Goal: Share content: Share content

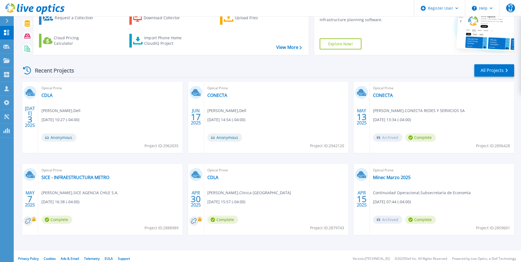
scroll to position [42, 0]
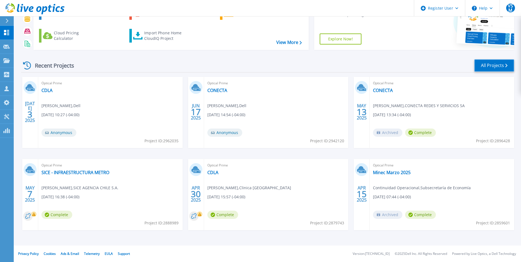
click at [491, 66] on link "All Projects" at bounding box center [494, 65] width 40 height 12
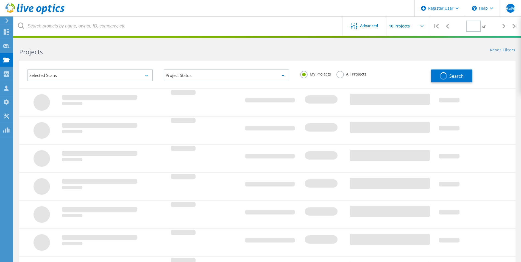
type input "1"
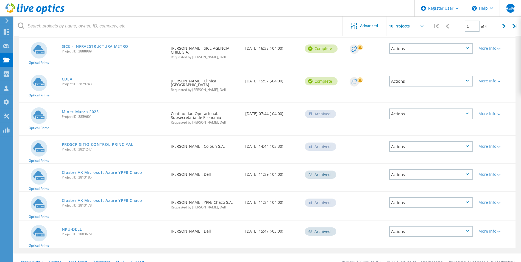
scroll to position [160, 0]
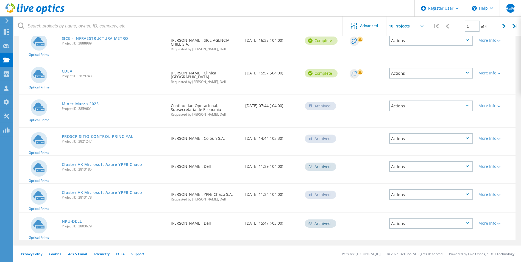
click at [110, 165] on link "Cluster AX Microsoft Azure YPFB Chaco" at bounding box center [102, 165] width 80 height 4
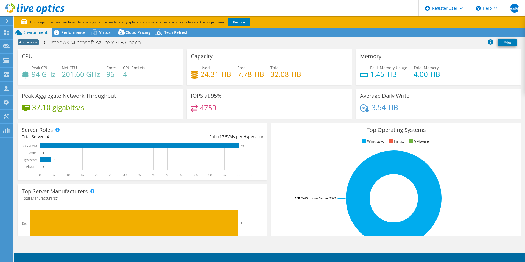
select select "USD"
click at [239, 22] on link "Restore" at bounding box center [239, 22] width 22 height 8
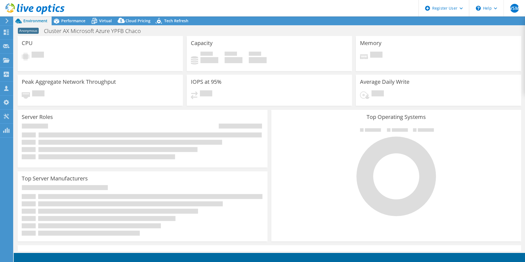
select select "USD"
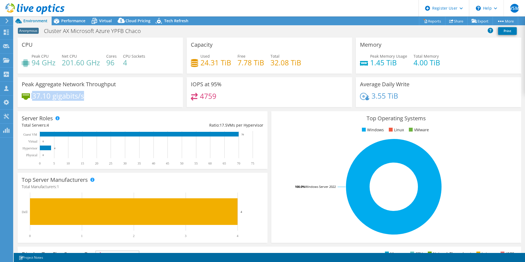
drag, startPoint x: 88, startPoint y: 95, endPoint x: 30, endPoint y: 95, distance: 58.8
click at [30, 95] on div "37.10 gigabits/s" at bounding box center [100, 99] width 157 height 12
drag, startPoint x: 30, startPoint y: 95, endPoint x: 71, endPoint y: 97, distance: 41.8
click at [71, 97] on h4 "37.10 gigabits/s" at bounding box center [58, 96] width 52 height 6
click at [70, 18] on span "Performance" at bounding box center [73, 20] width 24 height 5
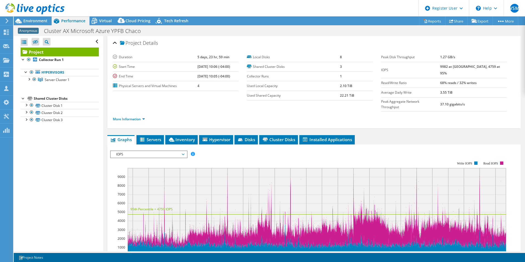
click at [170, 151] on span "IOPS" at bounding box center [148, 154] width 71 height 7
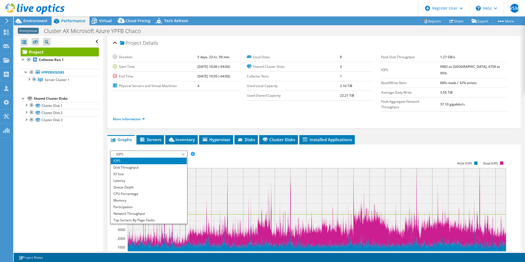
click at [172, 151] on span "IOPS" at bounding box center [148, 154] width 71 height 7
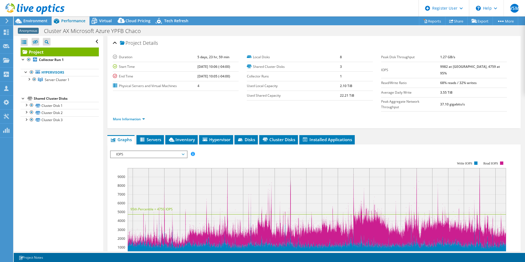
click at [236, 151] on div "IOPS Disk Throughput IO Size Latency Queue Depth CPU Percentage Memory Page Fau…" at bounding box center [314, 154] width 408 height 7
click at [40, 24] on div "Environment" at bounding box center [33, 20] width 38 height 9
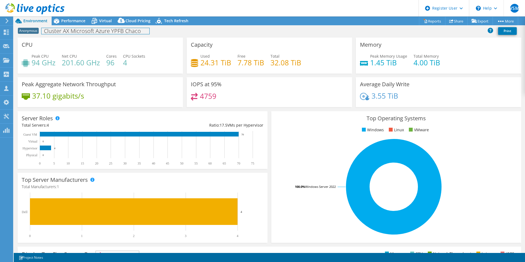
click at [65, 26] on div "Anonymous Cluster AX Microsoft Azure YPFB Chaco Print" at bounding box center [269, 31] width 511 height 10
click at [67, 20] on span "Performance" at bounding box center [73, 20] width 24 height 5
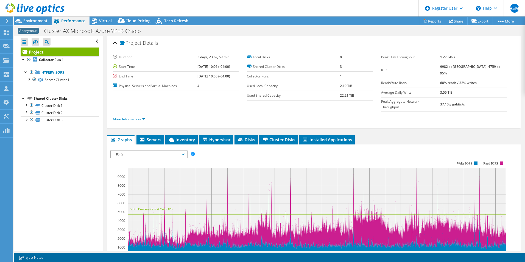
click at [191, 95] on section "Duration 5 days, 23 hr, 59 min Start Time [DATE] 10:06 (-04:00) End Time [DATE]…" at bounding box center [247, 76] width 268 height 48
click at [120, 154] on rect at bounding box center [308, 209] width 396 height 110
click at [121, 151] on span "IOPS" at bounding box center [148, 154] width 71 height 7
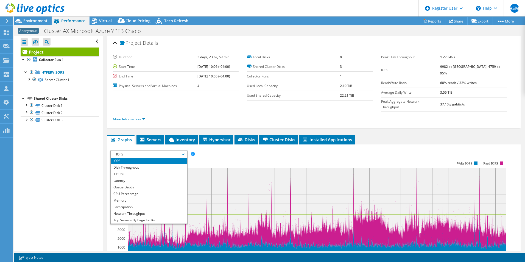
click at [130, 171] on li "IO Size" at bounding box center [149, 174] width 76 height 7
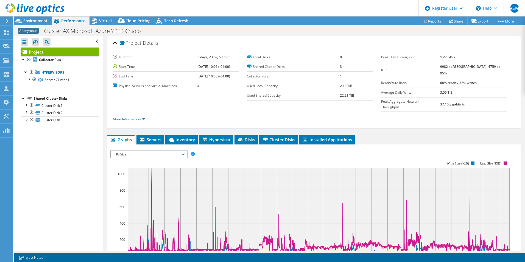
click at [130, 151] on span "IO Size" at bounding box center [148, 154] width 71 height 7
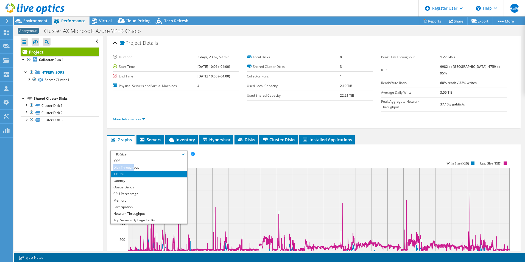
drag, startPoint x: 133, startPoint y: 152, endPoint x: 133, endPoint y: 156, distance: 3.6
click at [133, 158] on ul "IOPS Disk Throughput IO Size Latency Queue Depth CPU Percentage Memory Page Fau…" at bounding box center [149, 191] width 76 height 66
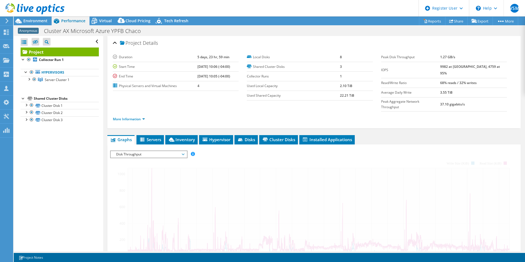
click at [133, 156] on div at bounding box center [314, 245] width 408 height 188
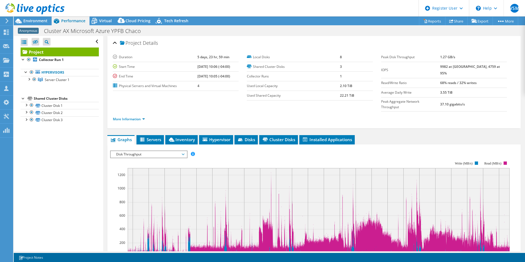
click at [229, 154] on section "Workload Concentration: 12:00 18:00 00:00 06:00 12:00 18:00 00:00 06:00 12:00 1…" at bounding box center [314, 245] width 408 height 182
click at [186, 151] on span "Disk Throughput" at bounding box center [149, 154] width 76 height 7
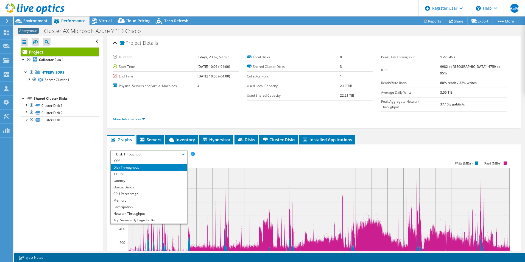
click at [171, 158] on li "IOPS" at bounding box center [149, 161] width 76 height 7
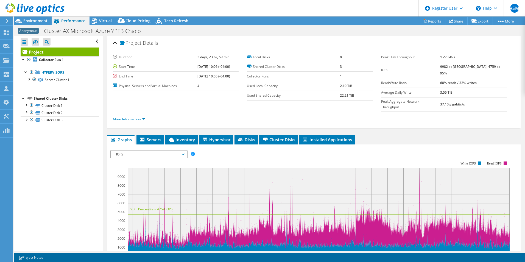
click at [23, 17] on div at bounding box center [32, 9] width 65 height 18
click at [26, 21] on span "Environment" at bounding box center [35, 20] width 24 height 5
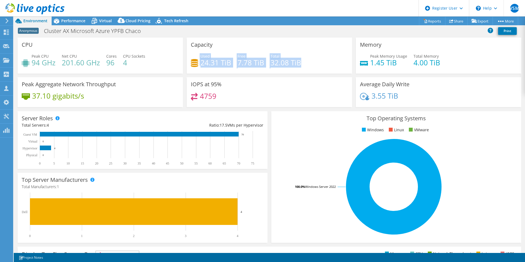
drag, startPoint x: 197, startPoint y: 59, endPoint x: 297, endPoint y: 60, distance: 100.3
click at [297, 60] on div "Used 24.31 TiB Free 7.78 TiB Total 32.08 TiB" at bounding box center [269, 62] width 157 height 18
drag, startPoint x: 297, startPoint y: 60, endPoint x: 275, endPoint y: 93, distance: 39.6
click at [282, 95] on div "4759" at bounding box center [269, 99] width 157 height 12
click at [76, 20] on span "Performance" at bounding box center [73, 20] width 24 height 5
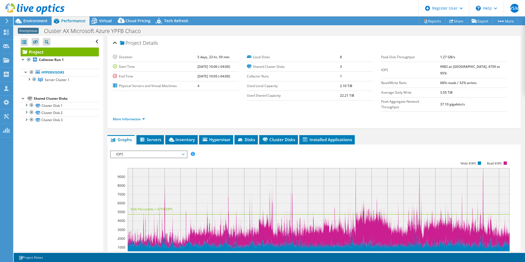
click at [184, 135] on li "Inventory" at bounding box center [181, 139] width 32 height 9
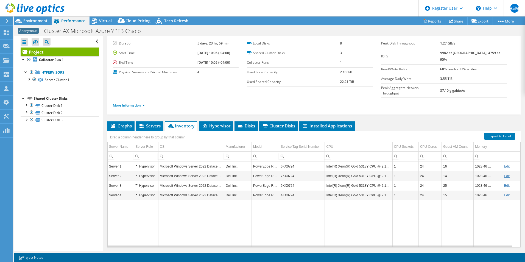
scroll to position [20, 0]
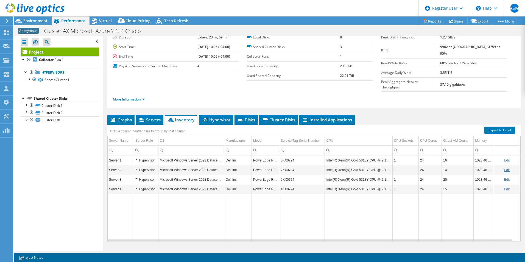
click at [199, 115] on li "Hypervisor" at bounding box center [216, 119] width 34 height 9
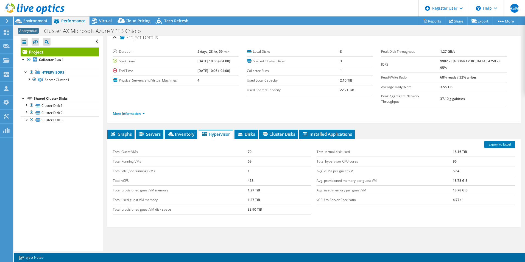
scroll to position [0, 0]
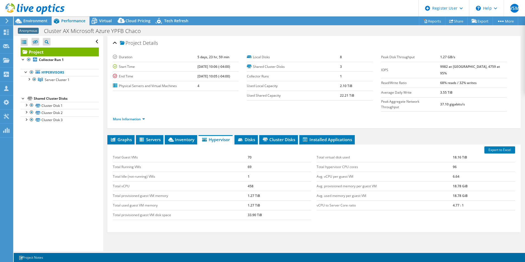
click at [43, 20] on span "Environment" at bounding box center [35, 20] width 24 height 5
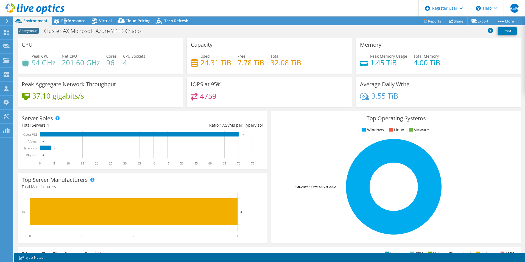
click at [65, 23] on div "Performance" at bounding box center [71, 20] width 38 height 9
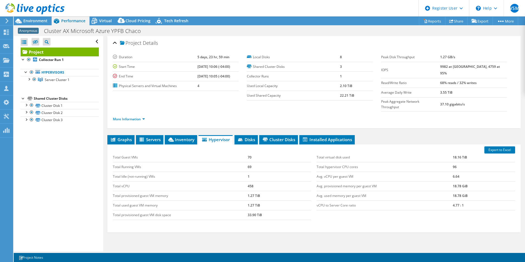
click at [120, 137] on span "Graphs" at bounding box center [121, 139] width 22 height 5
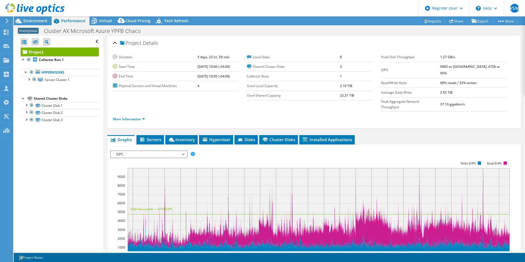
click at [150, 151] on div "IOPS IOPS Disk Throughput IO Size Latency Queue Depth CPU Percentage Memory Pag…" at bounding box center [148, 155] width 77 height 8
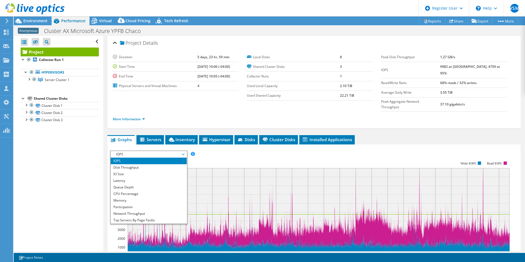
scroll to position [20, 0]
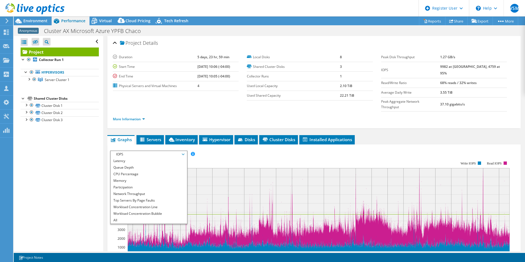
click at [146, 171] on li "CPU Percentage" at bounding box center [149, 174] width 76 height 7
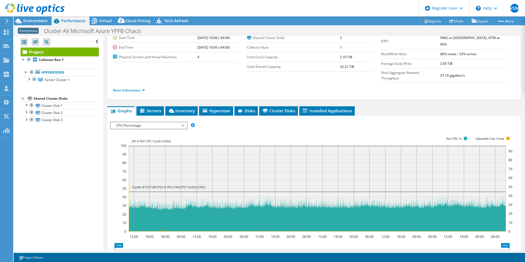
scroll to position [55, 0]
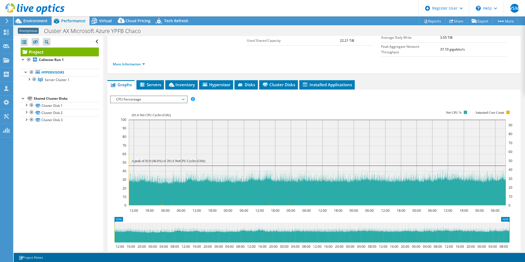
click at [156, 82] on span "Servers" at bounding box center [150, 84] width 22 height 5
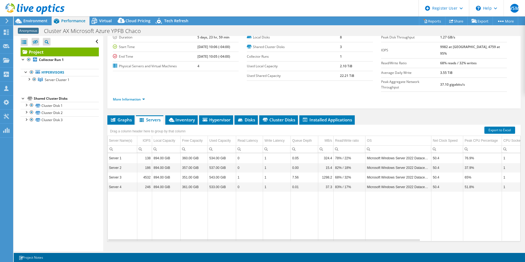
click at [183, 117] on span "Inventory" at bounding box center [181, 119] width 27 height 5
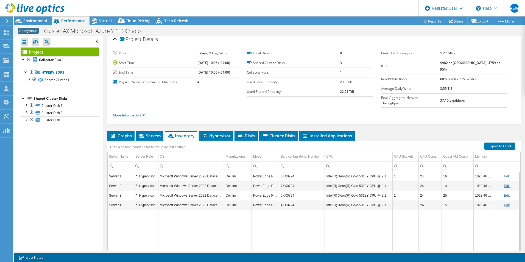
scroll to position [0, 0]
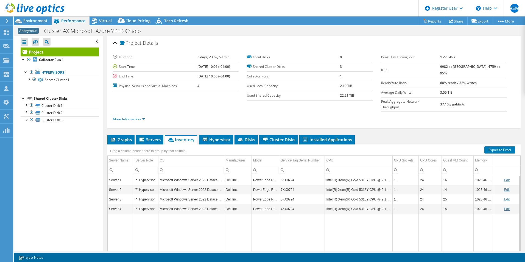
click at [39, 22] on span "Environment" at bounding box center [35, 20] width 24 height 5
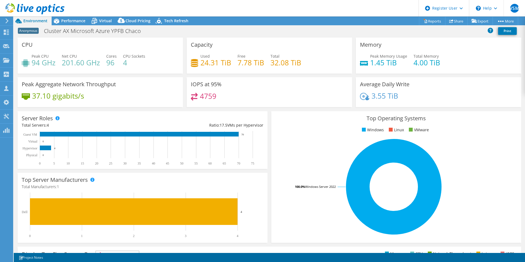
drag, startPoint x: 70, startPoint y: 25, endPoint x: 69, endPoint y: 29, distance: 4.3
click at [70, 25] on div "Performance" at bounding box center [71, 20] width 38 height 9
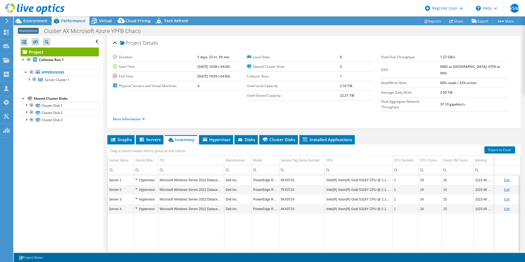
click at [130, 137] on span "Graphs" at bounding box center [121, 139] width 22 height 5
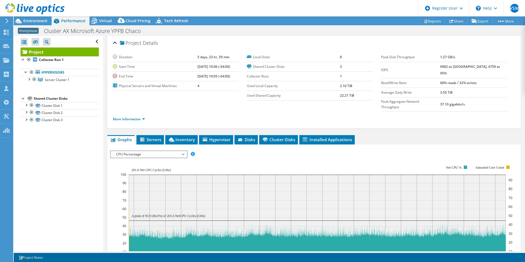
click at [157, 137] on span "Servers" at bounding box center [150, 139] width 22 height 5
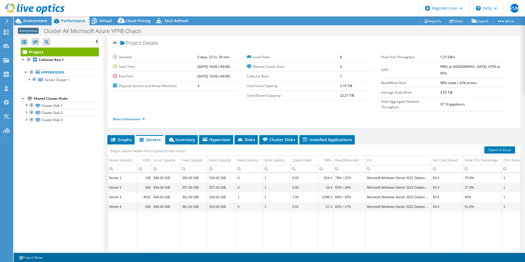
click at [179, 135] on li "Inventory" at bounding box center [181, 139] width 32 height 9
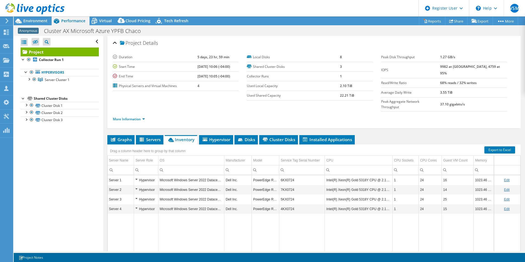
click at [149, 137] on span "Servers" at bounding box center [150, 139] width 22 height 5
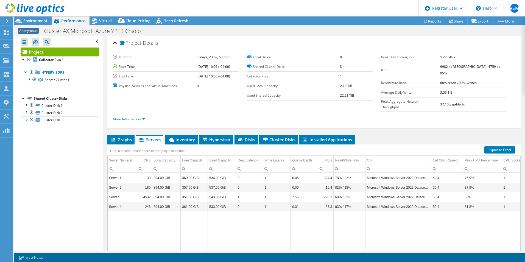
click at [117, 137] on span "Graphs" at bounding box center [121, 139] width 22 height 5
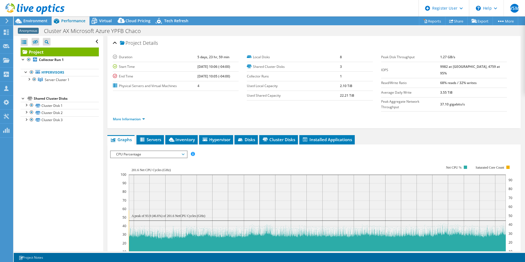
click at [257, 158] on icon "12:00 18:00 00:00 06:00 12:00 18:00 00:00 06:00 12:00 18:00 00:00 06:00 12:00 1…" at bounding box center [312, 213] width 404 height 110
click at [135, 151] on span "CPU Percentage" at bounding box center [148, 154] width 71 height 7
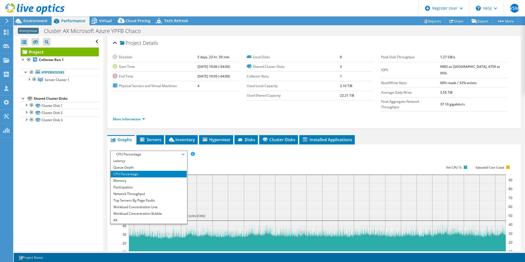
click at [137, 177] on li "Memory" at bounding box center [149, 180] width 76 height 7
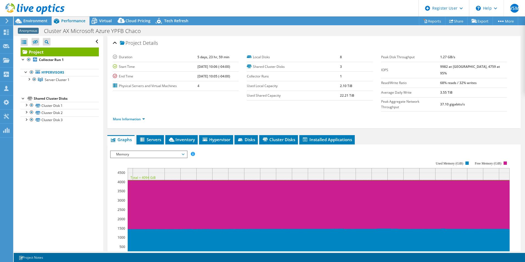
click at [144, 138] on icon at bounding box center [142, 140] width 5 height 5
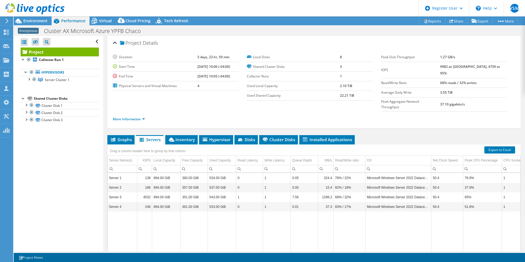
click at [168, 135] on li "Inventory" at bounding box center [181, 139] width 32 height 9
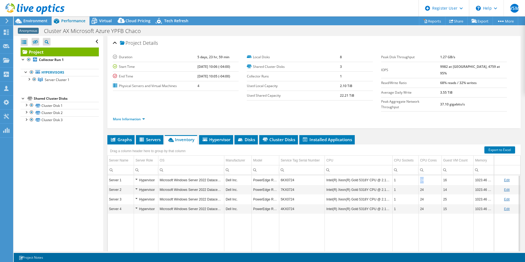
drag, startPoint x: 440, startPoint y: 171, endPoint x: 419, endPoint y: 167, distance: 21.6
click at [419, 175] on td "24" at bounding box center [430, 180] width 23 height 10
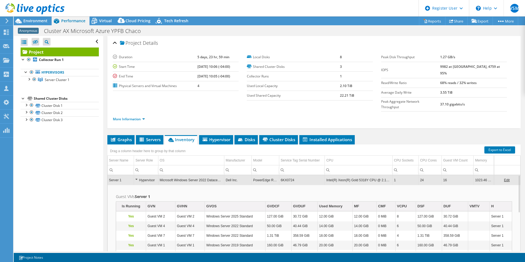
click at [419, 175] on td "24" at bounding box center [430, 180] width 23 height 10
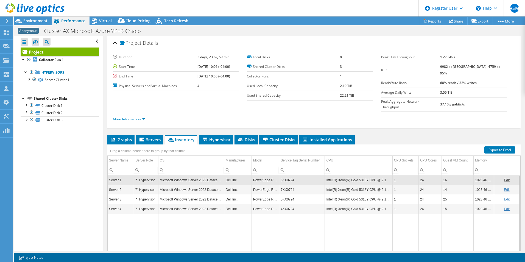
click at [379, 214] on td "Data grid" at bounding box center [359, 237] width 68 height 47
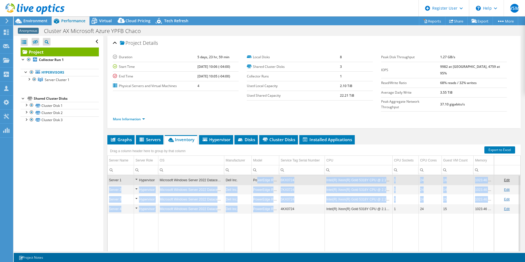
drag, startPoint x: 257, startPoint y: 167, endPoint x: 273, endPoint y: 198, distance: 35.0
click at [273, 198] on tbody "Server 1 Hypervisor Microsoft Windows Server 2022 Datacenter Dell Inc. PowerEdg…" at bounding box center [314, 217] width 413 height 85
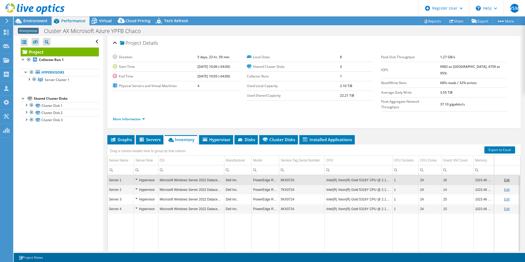
drag, startPoint x: 273, startPoint y: 198, endPoint x: 289, endPoint y: 218, distance: 25.7
click at [289, 218] on td "Data grid" at bounding box center [302, 237] width 46 height 47
click at [129, 137] on span "Graphs" at bounding box center [121, 139] width 22 height 5
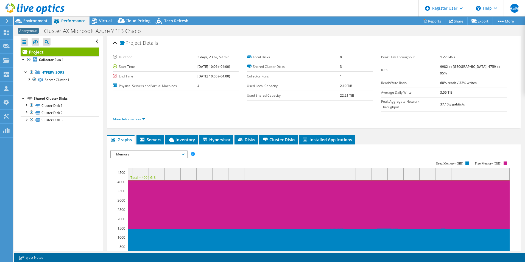
click at [155, 151] on span "Memory" at bounding box center [148, 154] width 71 height 7
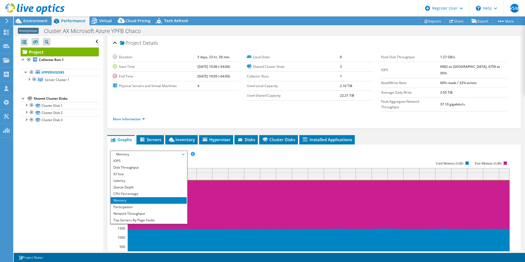
click at [136, 177] on li "Latency" at bounding box center [149, 180] width 76 height 7
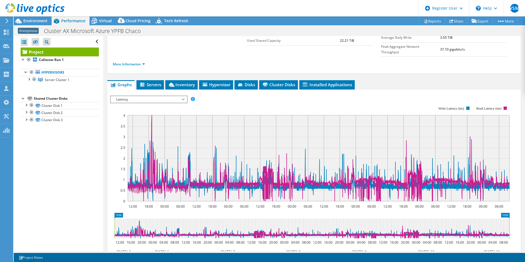
scroll to position [27, 0]
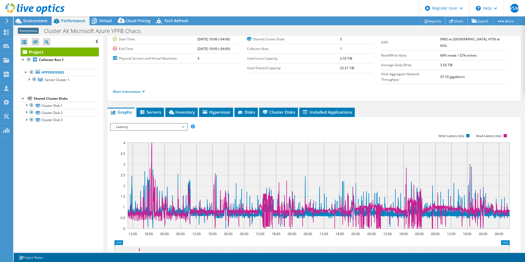
click at [458, 21] on link "Share" at bounding box center [456, 21] width 23 height 9
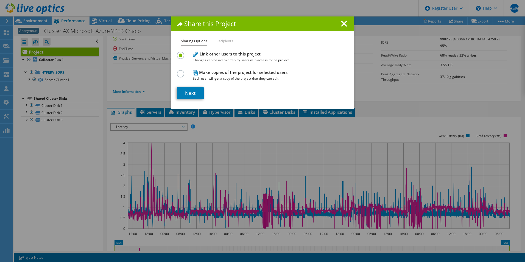
click at [224, 43] on li "Recipients" at bounding box center [224, 41] width 17 height 7
click at [186, 91] on link "Next" at bounding box center [190, 93] width 27 height 12
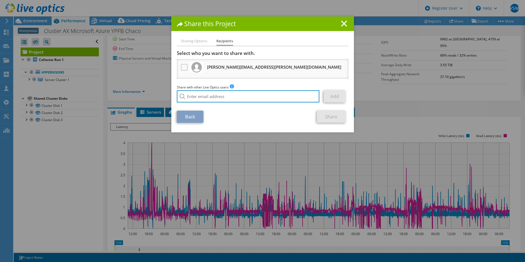
click at [209, 96] on input "search" at bounding box center [248, 96] width 143 height 12
drag, startPoint x: 222, startPoint y: 97, endPoint x: 196, endPoint y: 98, distance: 25.3
click at [196, 98] on input "[PERSON_NAME]" at bounding box center [248, 96] width 143 height 12
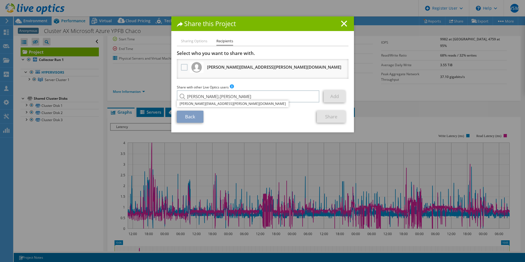
click at [204, 104] on li "[PERSON_NAME][EMAIL_ADDRESS][PERSON_NAME][DOMAIN_NAME]" at bounding box center [233, 104] width 112 height 7
type input "[PERSON_NAME][EMAIL_ADDRESS][PERSON_NAME][DOMAIN_NAME]"
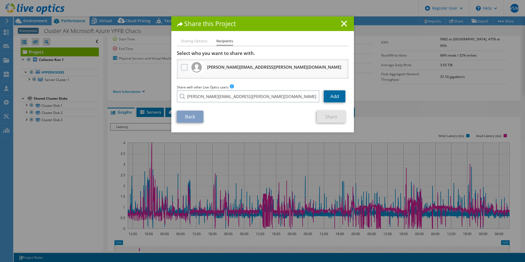
click at [337, 97] on link "Add" at bounding box center [335, 96] width 22 height 12
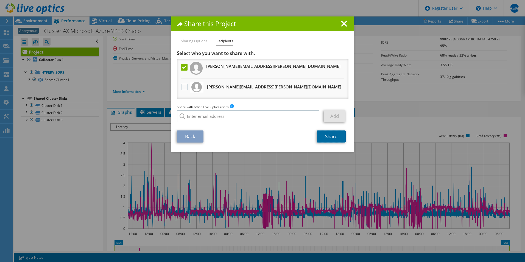
click at [336, 139] on link "Share" at bounding box center [331, 136] width 29 height 12
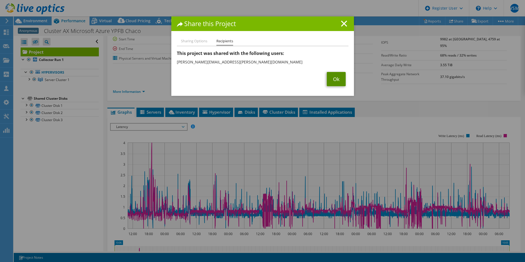
click at [335, 81] on link "Ok" at bounding box center [336, 79] width 19 height 14
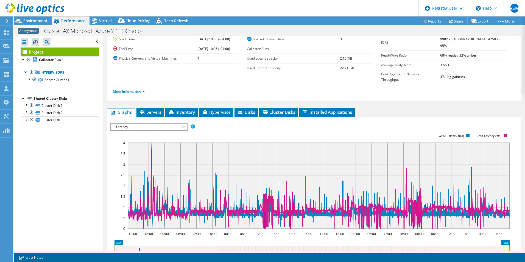
scroll to position [0, 0]
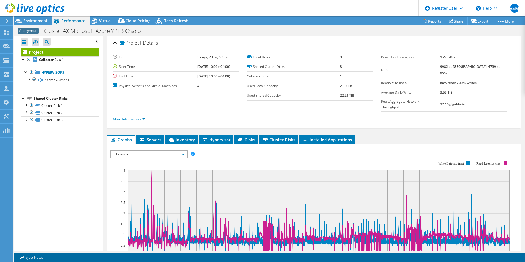
click at [193, 137] on span "Inventory" at bounding box center [181, 139] width 27 height 5
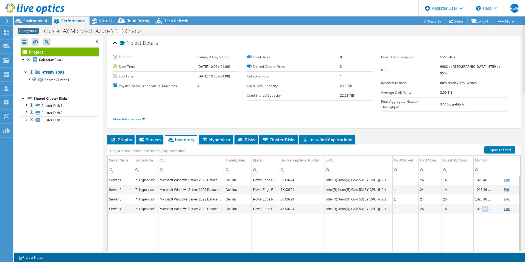
drag, startPoint x: 476, startPoint y: 200, endPoint x: 385, endPoint y: 235, distance: 97.0
click at [412, 204] on tbody "Server 1 Hypervisor Microsoft Windows Server 2022 Datacenter Dell Inc. PowerEdg…" at bounding box center [314, 217] width 413 height 85
click at [391, 234] on td "Data grid" at bounding box center [359, 237] width 68 height 47
drag, startPoint x: 396, startPoint y: 250, endPoint x: 426, endPoint y: 254, distance: 30.5
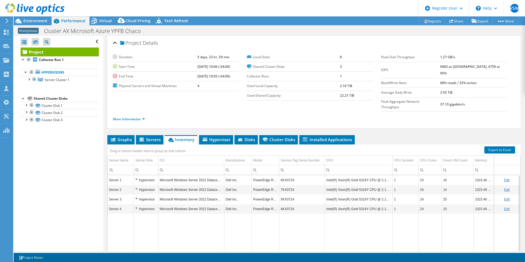
click at [426, 254] on body "VSM Dell User [PERSON_NAME] Martin [EMAIL_ADDRESS][DOMAIN_NAME] Dell My Profile…" at bounding box center [262, 131] width 525 height 262
drag, startPoint x: 307, startPoint y: 249, endPoint x: 254, endPoint y: 245, distance: 52.9
click at [254, 245] on body "VSM Dell User [PERSON_NAME] Martin [EMAIL_ADDRESS][DOMAIN_NAME] Dell My Profile…" at bounding box center [262, 131] width 525 height 262
click at [250, 232] on td "Data grid" at bounding box center [237, 237] width 27 height 47
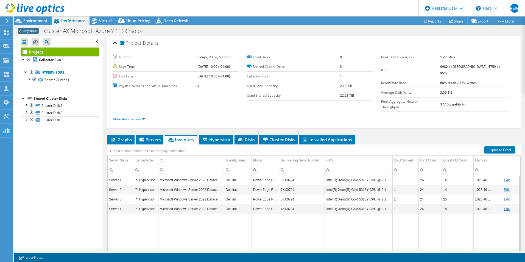
drag, startPoint x: 308, startPoint y: 249, endPoint x: 280, endPoint y: 249, distance: 27.2
click at [280, 249] on body "VSM Dell User [PERSON_NAME] Martin [EMAIL_ADDRESS][DOMAIN_NAME] Dell My Profile…" at bounding box center [262, 131] width 525 height 262
click at [288, 175] on td "6KX0724" at bounding box center [302, 180] width 46 height 10
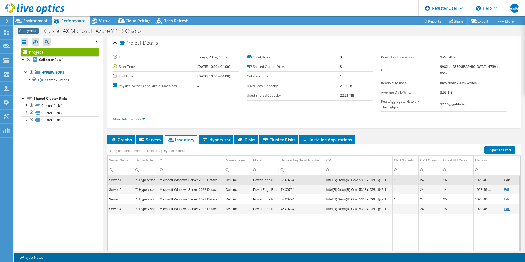
click at [288, 175] on td "6KX0724" at bounding box center [302, 180] width 46 height 10
